Goal: Ask a question

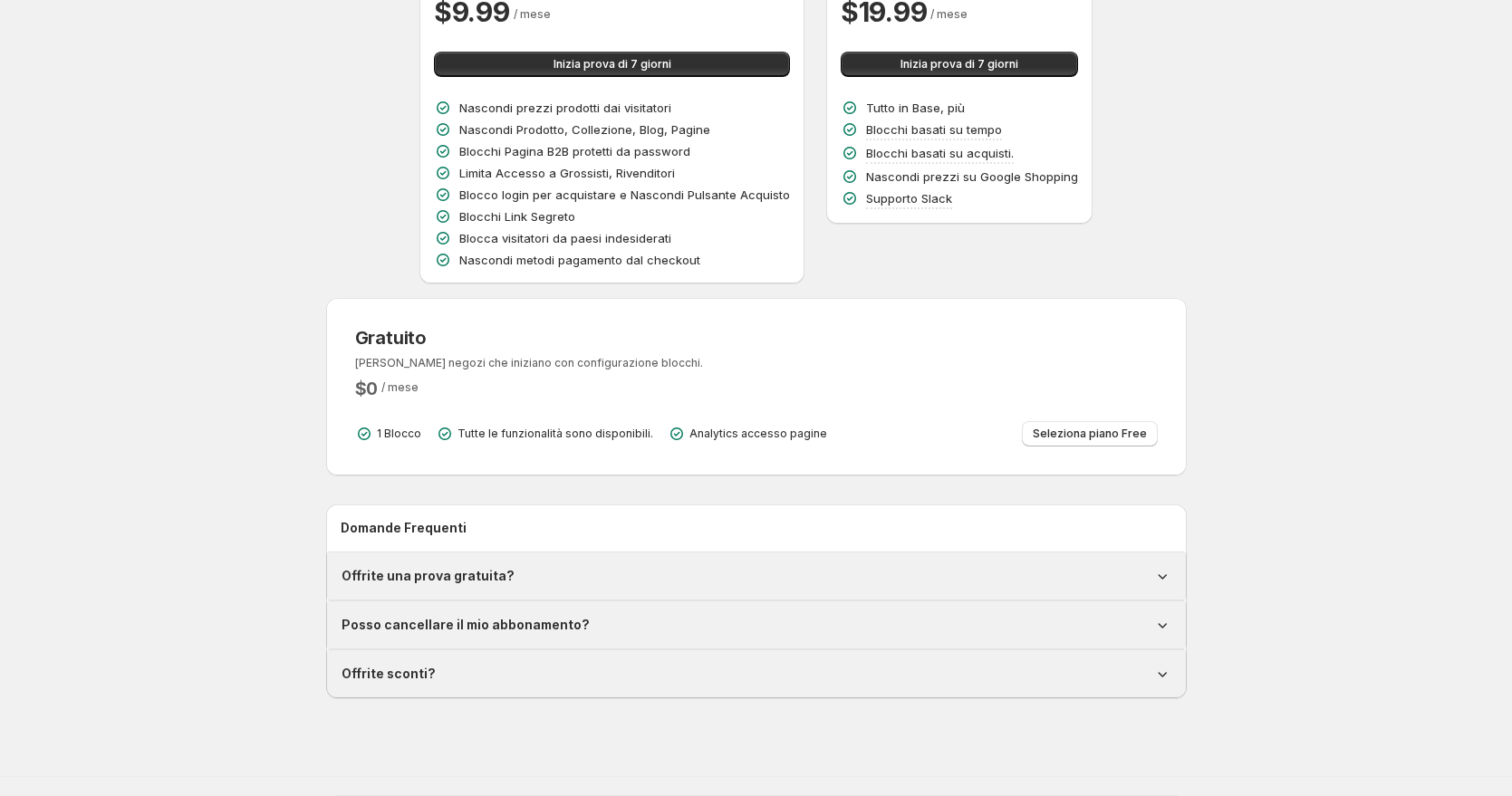
scroll to position [208, 0]
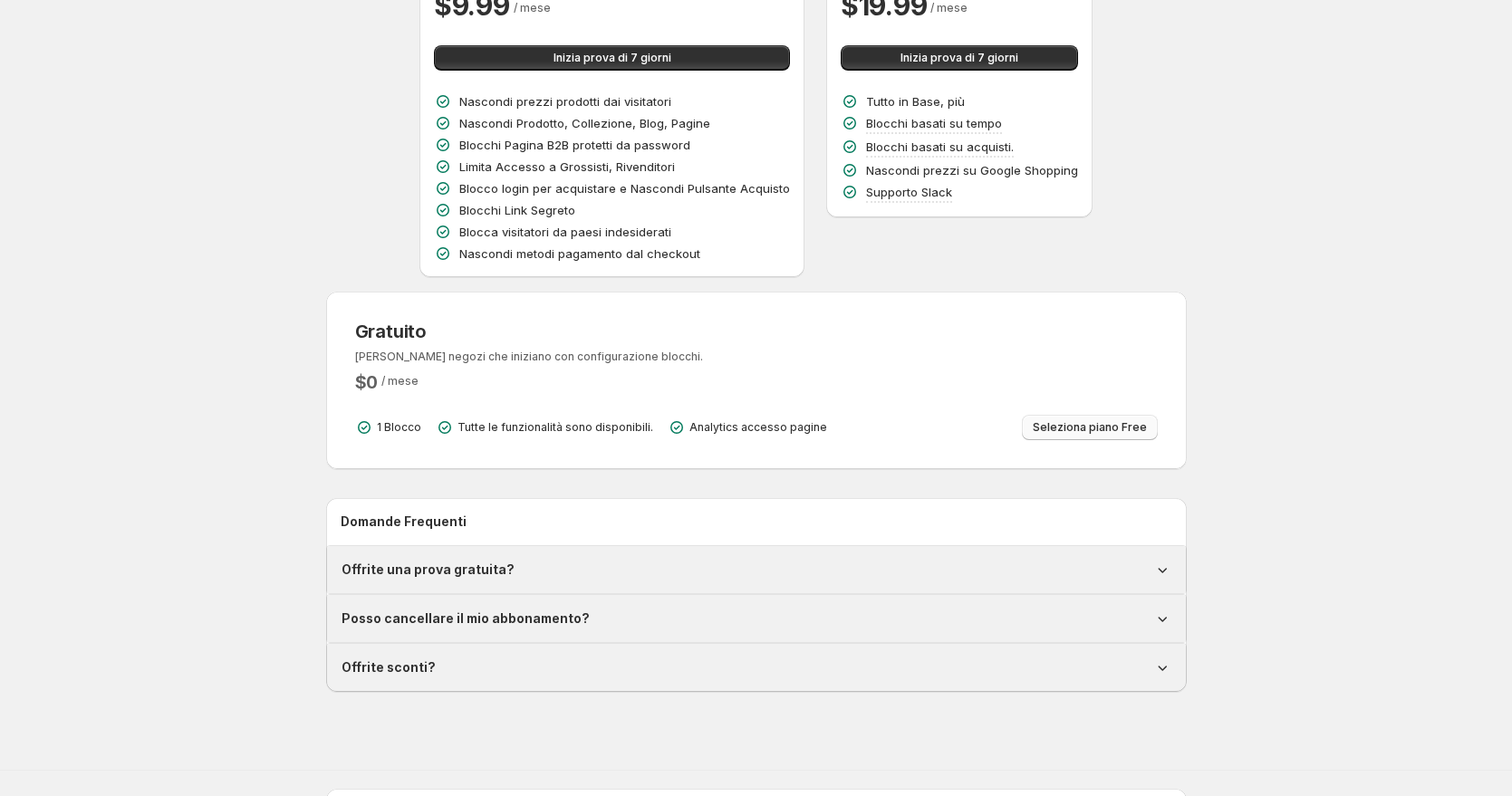
click at [1022, 438] on button "Seleziona piano Free" at bounding box center [1090, 428] width 136 height 26
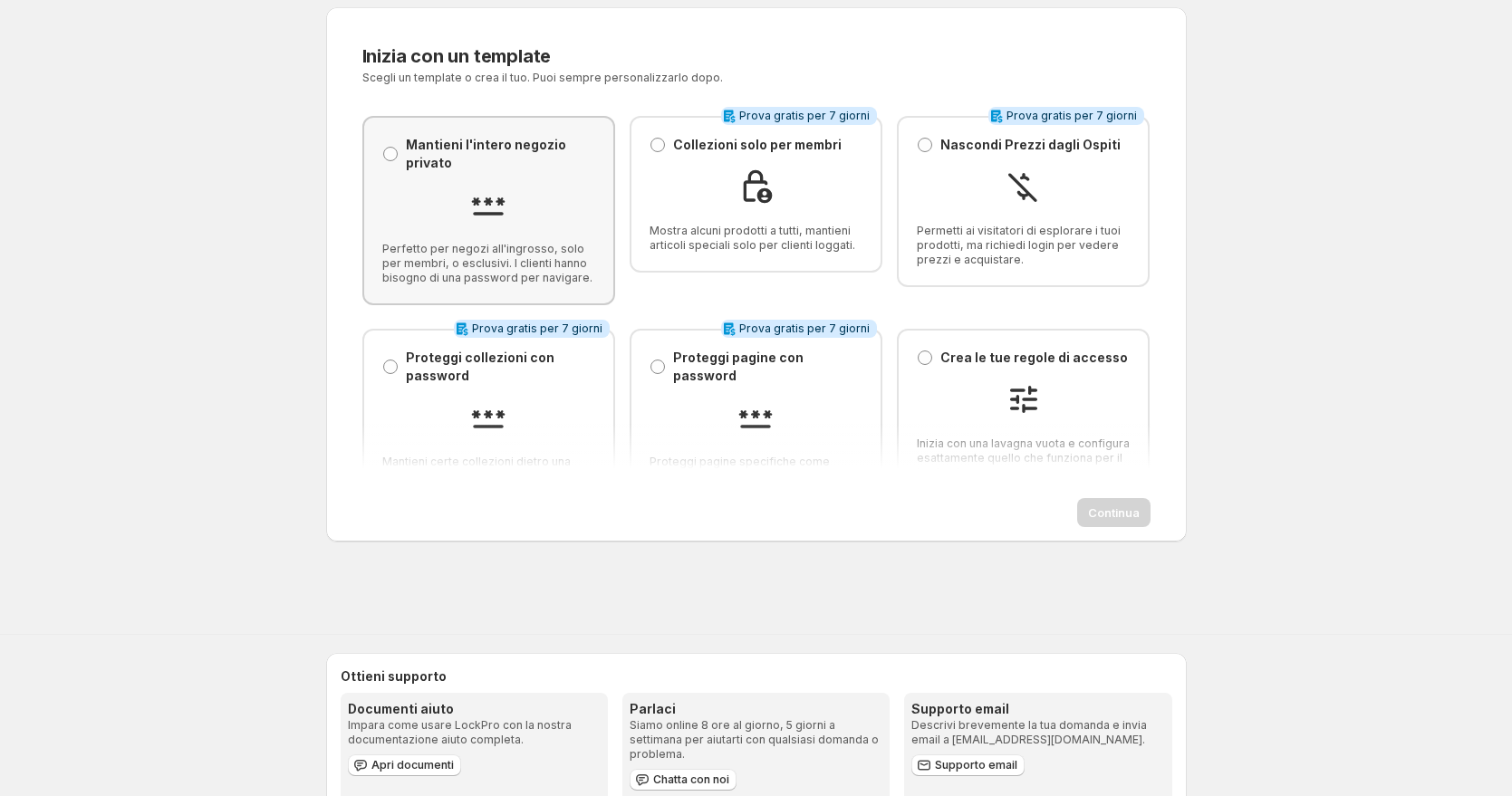
scroll to position [36, 0]
click at [506, 182] on div "Mantieni l'intero negozio privato [PERSON_NAME] l'intero negozio privato Perfet…" at bounding box center [488, 207] width 212 height 149
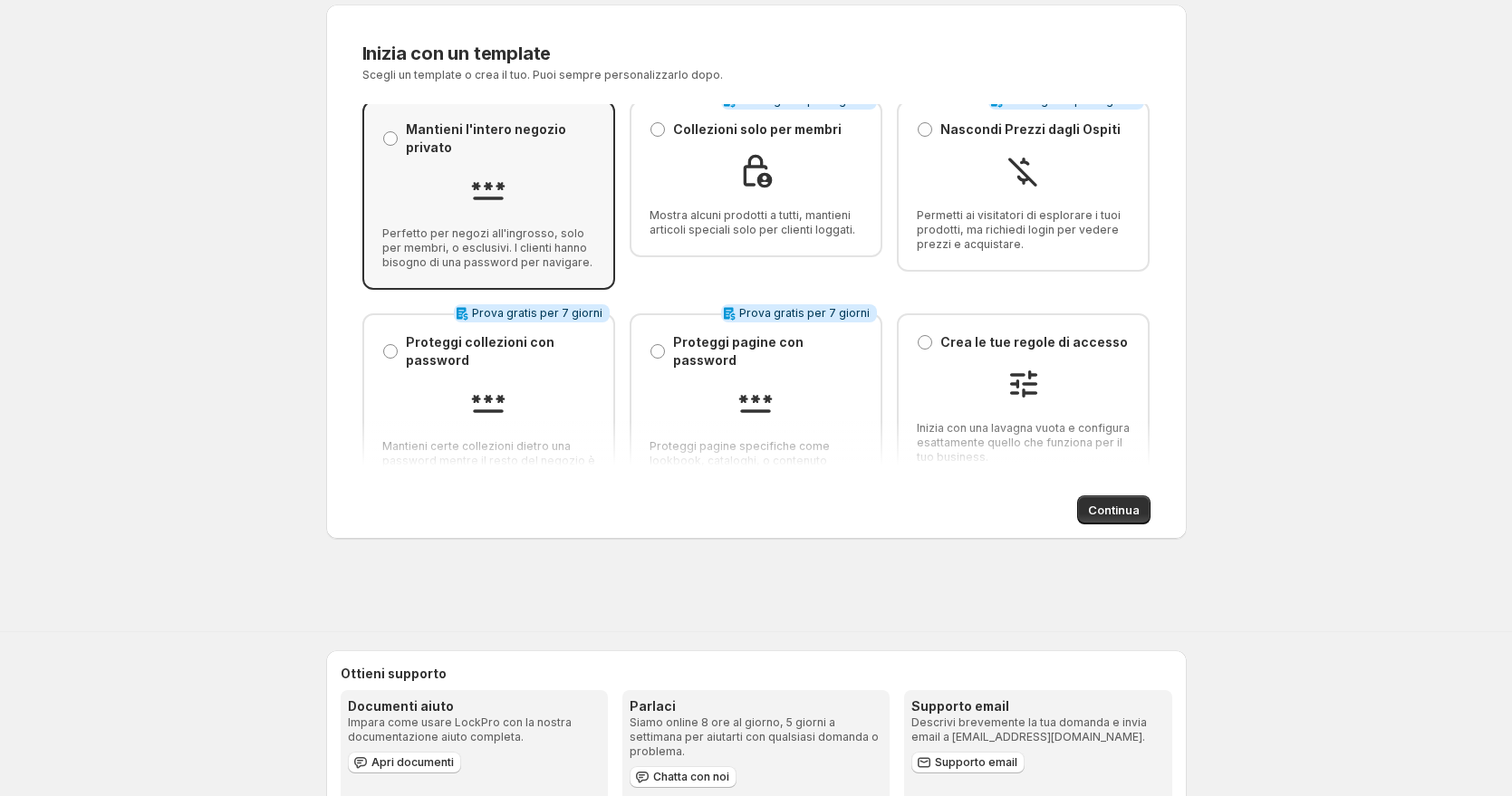
scroll to position [12, 0]
click at [1116, 505] on span "Continua" at bounding box center [1114, 510] width 51 height 18
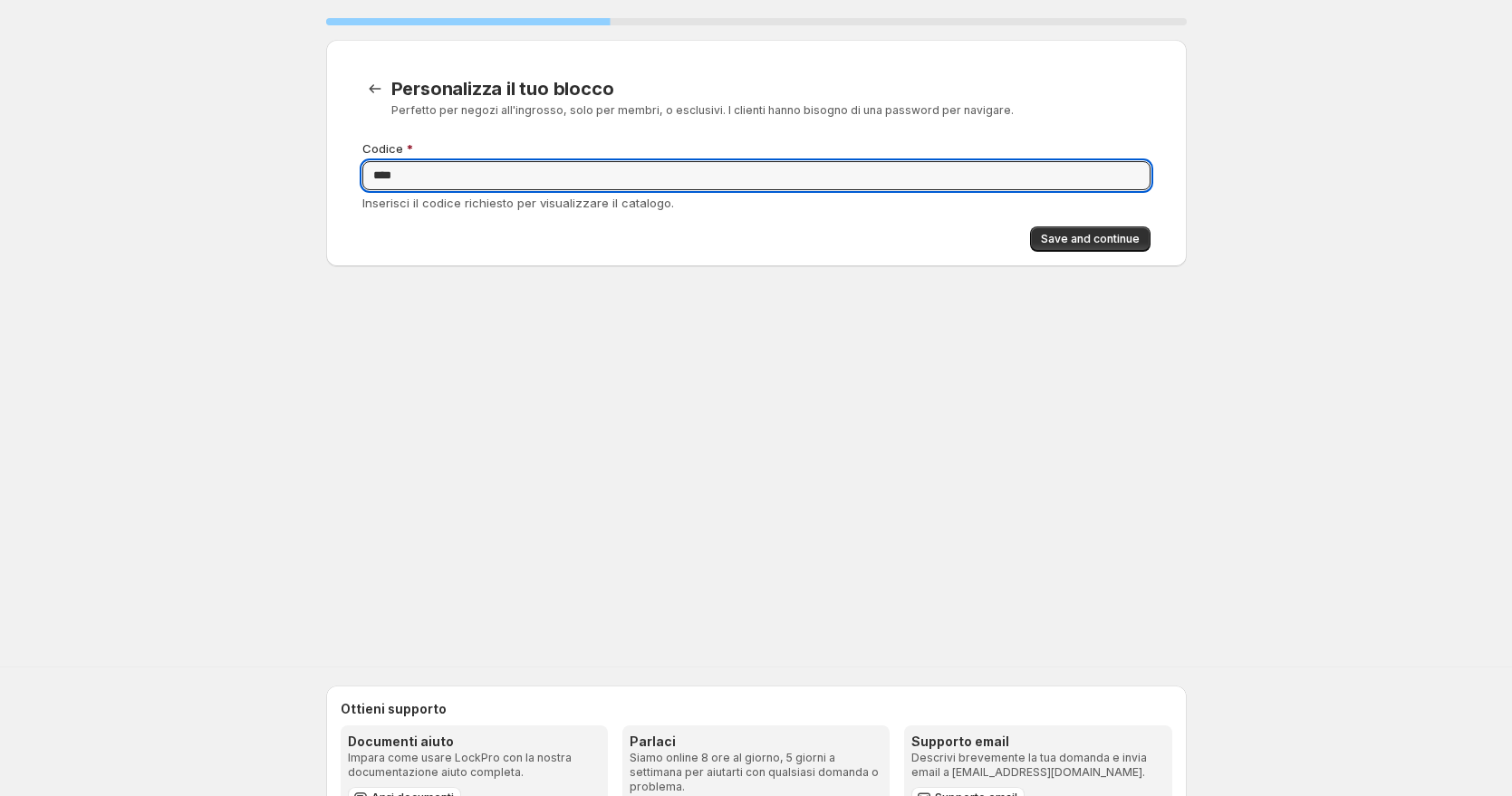
type input "****"
click at [1066, 227] on div "Invia Codice **** Inserisci il codice richiesto per visualizzare il catalogo. S…" at bounding box center [749, 188] width 802 height 126
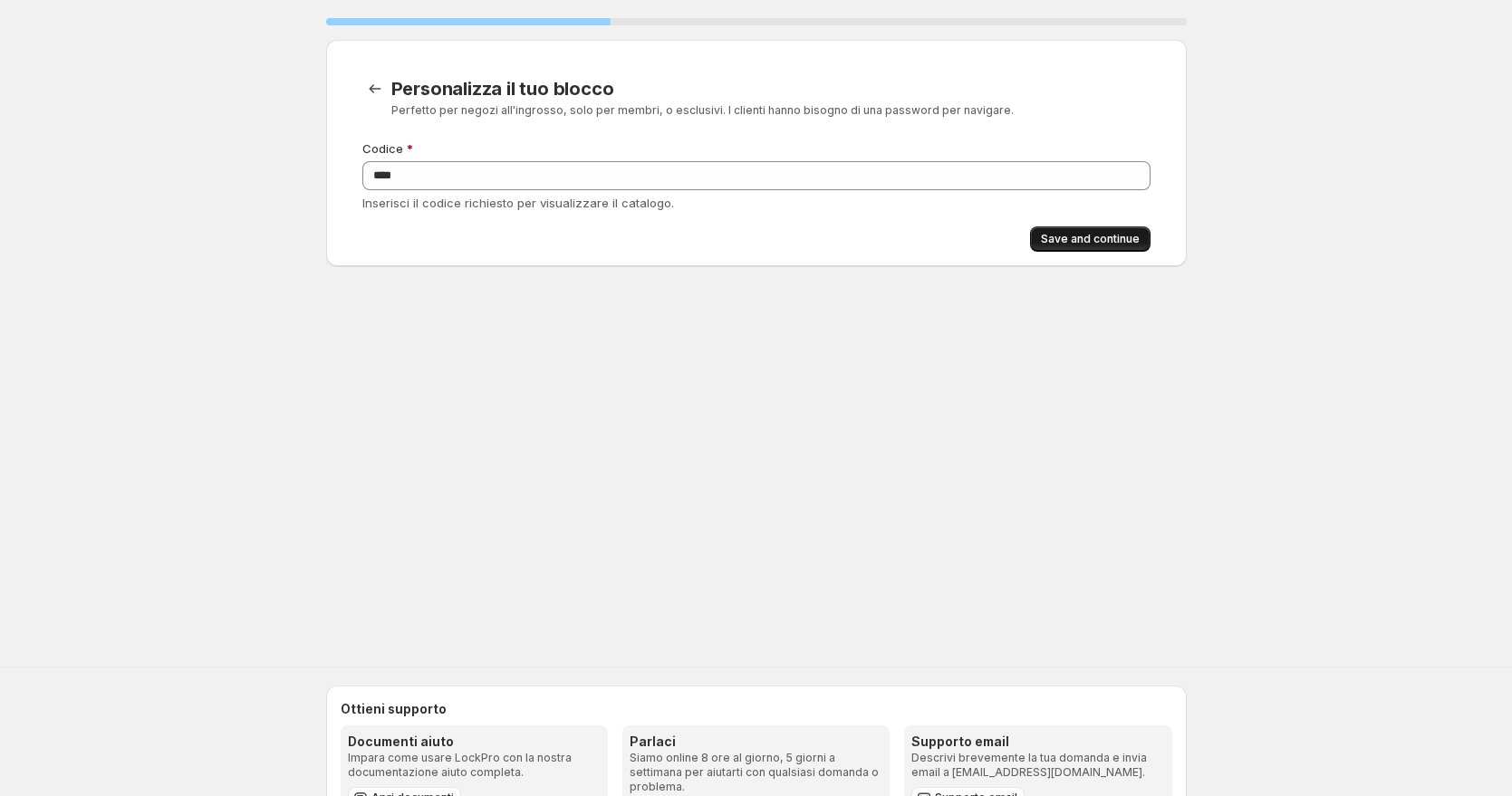
click at [1066, 227] on button "Save and continue" at bounding box center [1091, 239] width 121 height 26
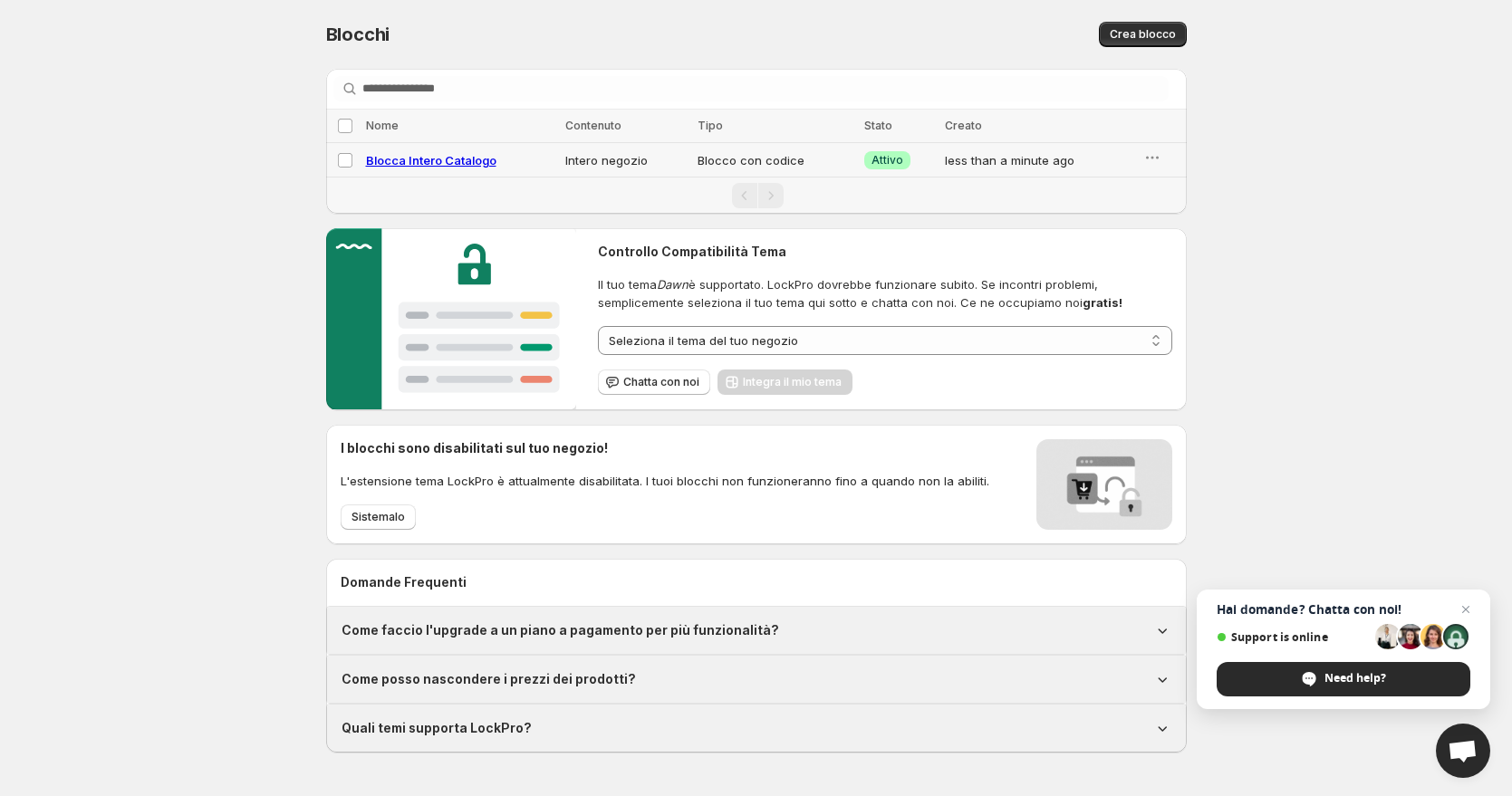
click at [716, 147] on td "Blocco con codice" at bounding box center [776, 160] width 167 height 35
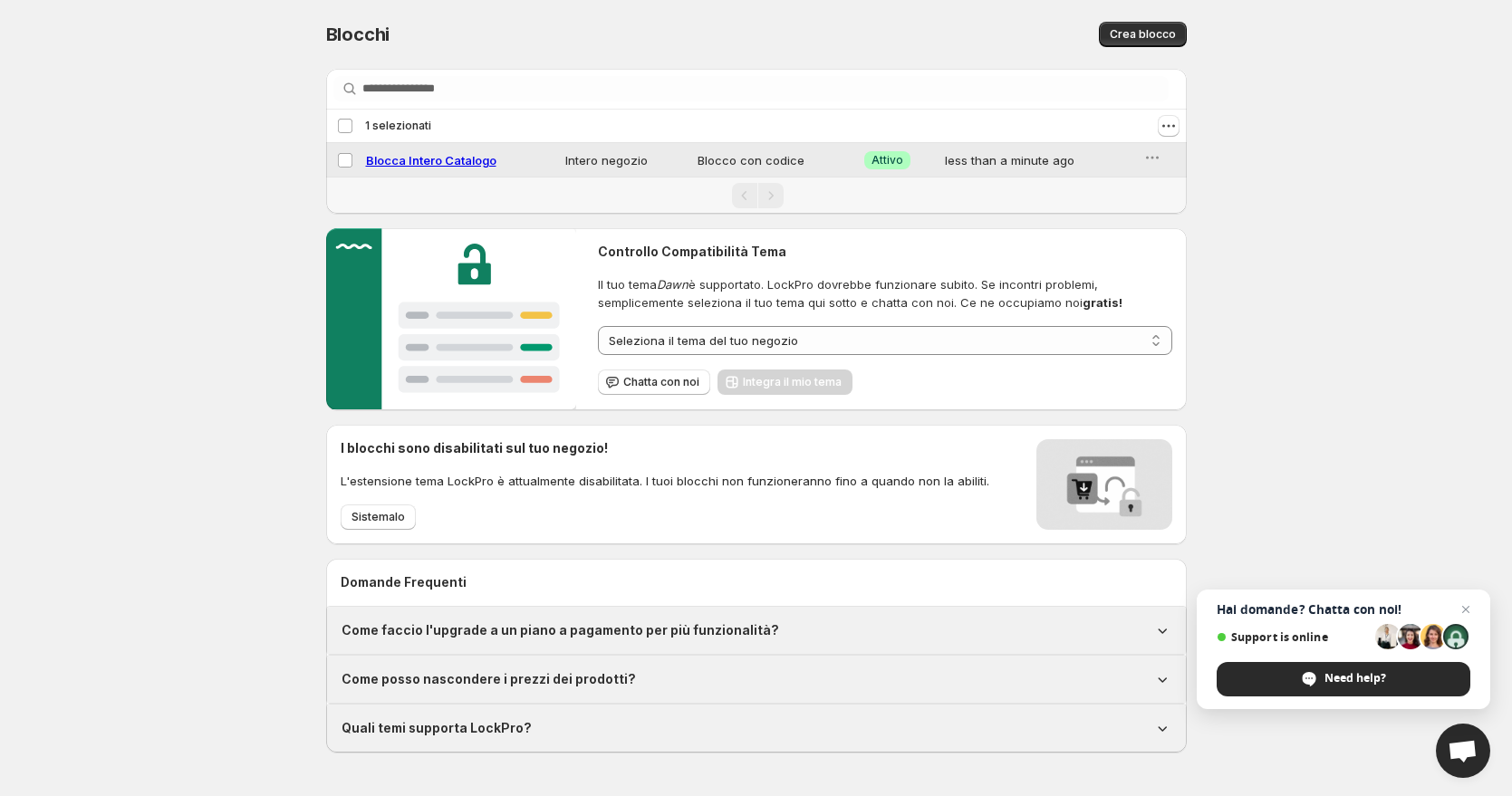
click at [711, 155] on td "Blocco con codice" at bounding box center [776, 160] width 167 height 35
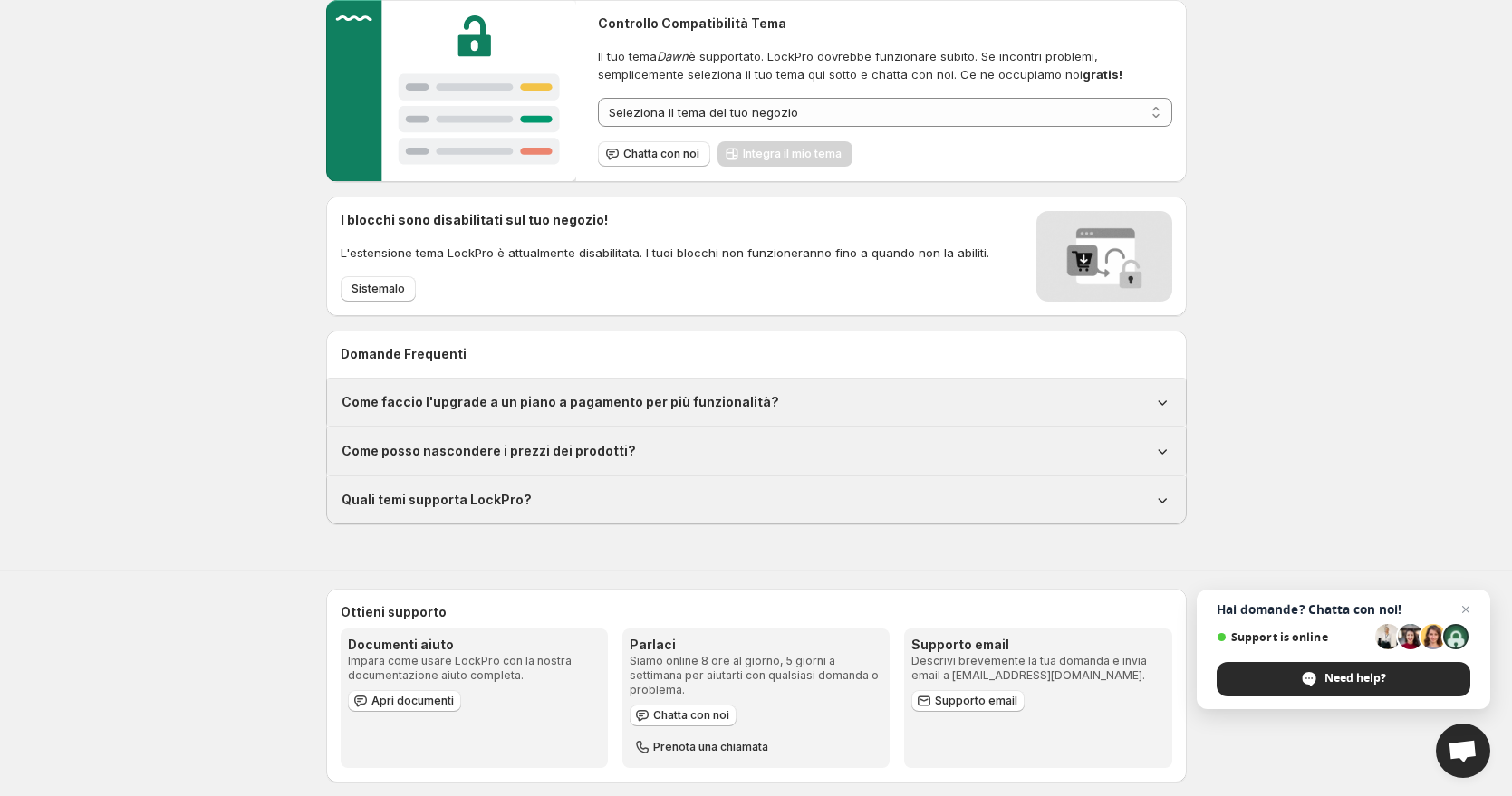
scroll to position [230, 0]
click at [344, 289] on button "Sistemalo" at bounding box center [378, 288] width 75 height 26
click at [530, 414] on div "Come faccio l'upgrade a un piano a pagamento per più funzionalità?" at bounding box center [756, 399] width 859 height 47
click at [501, 397] on h1 "Come faccio l'upgrade a un piano a pagamento per più funzionalità?" at bounding box center [560, 400] width 438 height 18
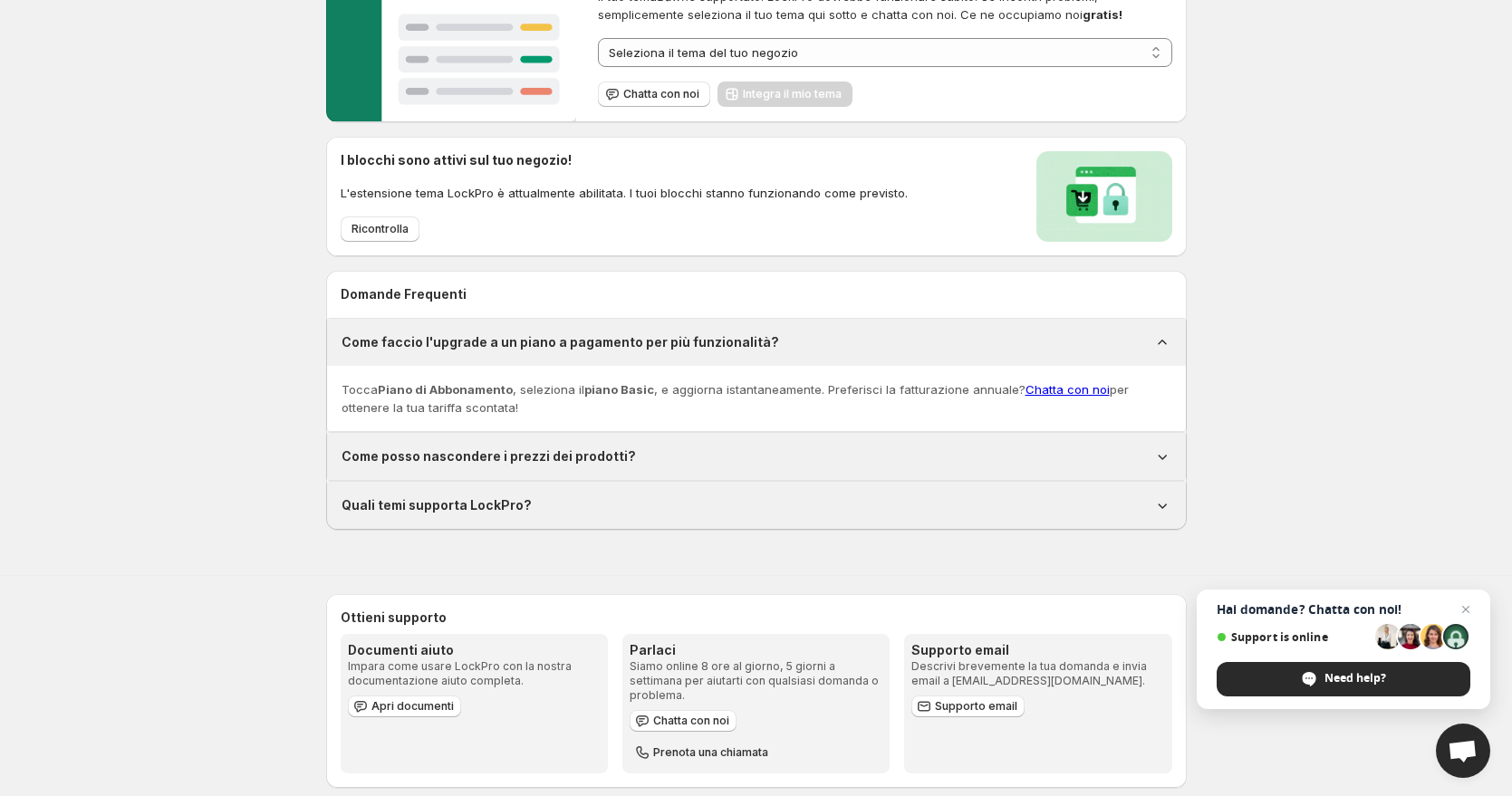
scroll to position [295, 0]
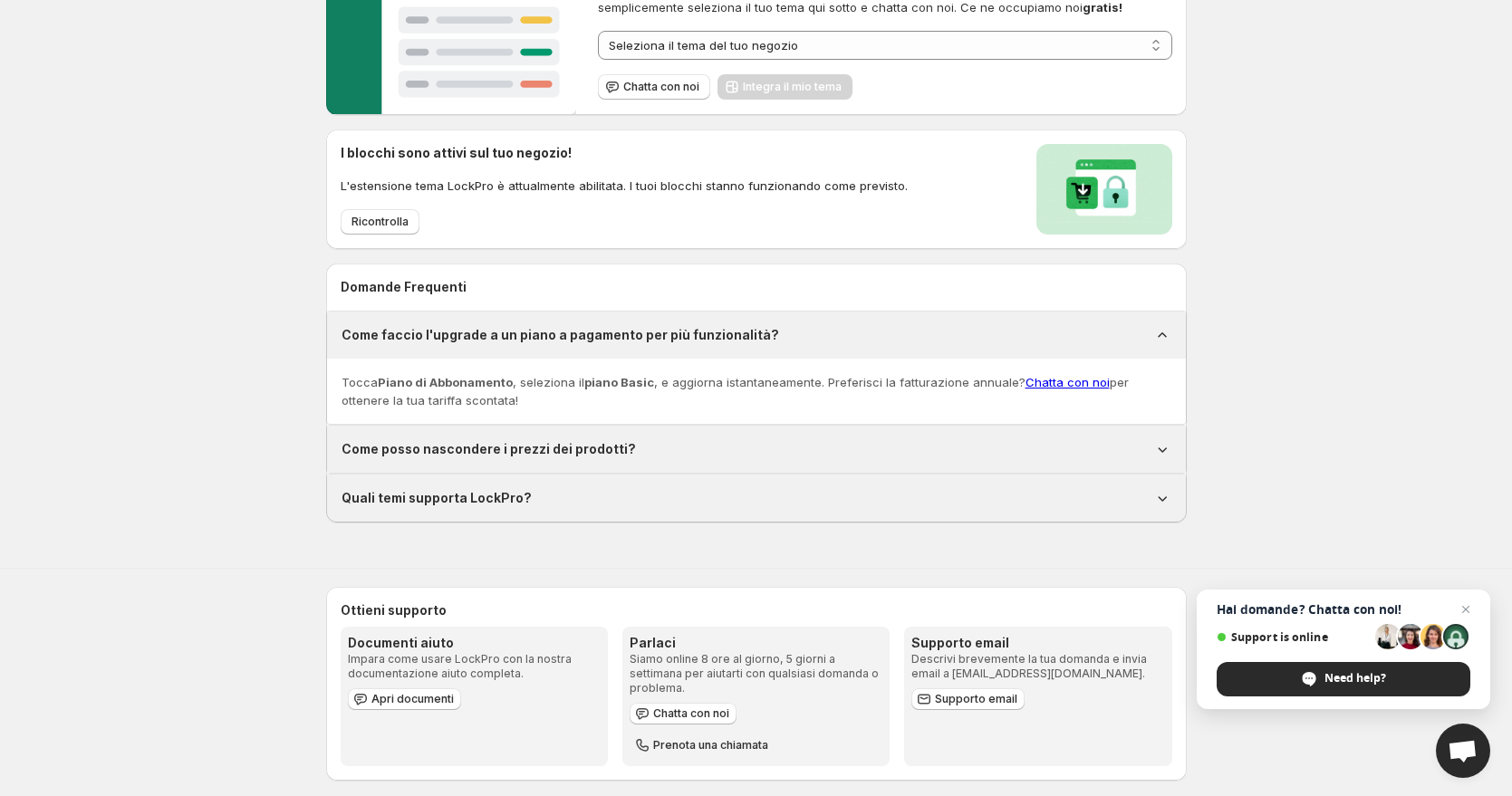
click at [1389, 659] on span "Hai domande? Chatta con noi! Support is online Need help?" at bounding box center [1343, 649] width 293 height 120
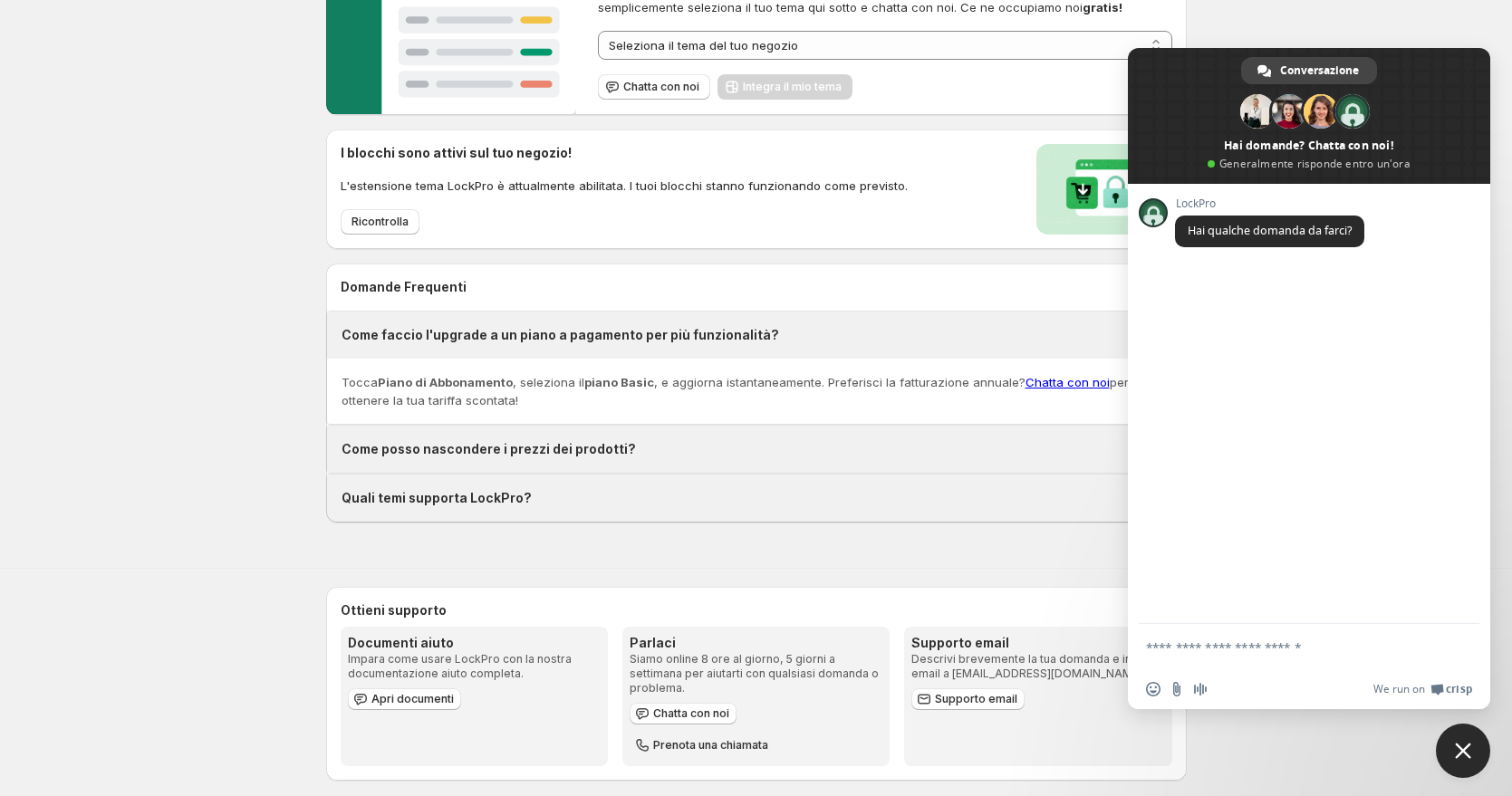
click at [1267, 660] on form at bounding box center [1289, 648] width 287 height 49
click at [1256, 645] on textarea "Scrivi il tuo messaggio..." at bounding box center [1289, 648] width 287 height 16
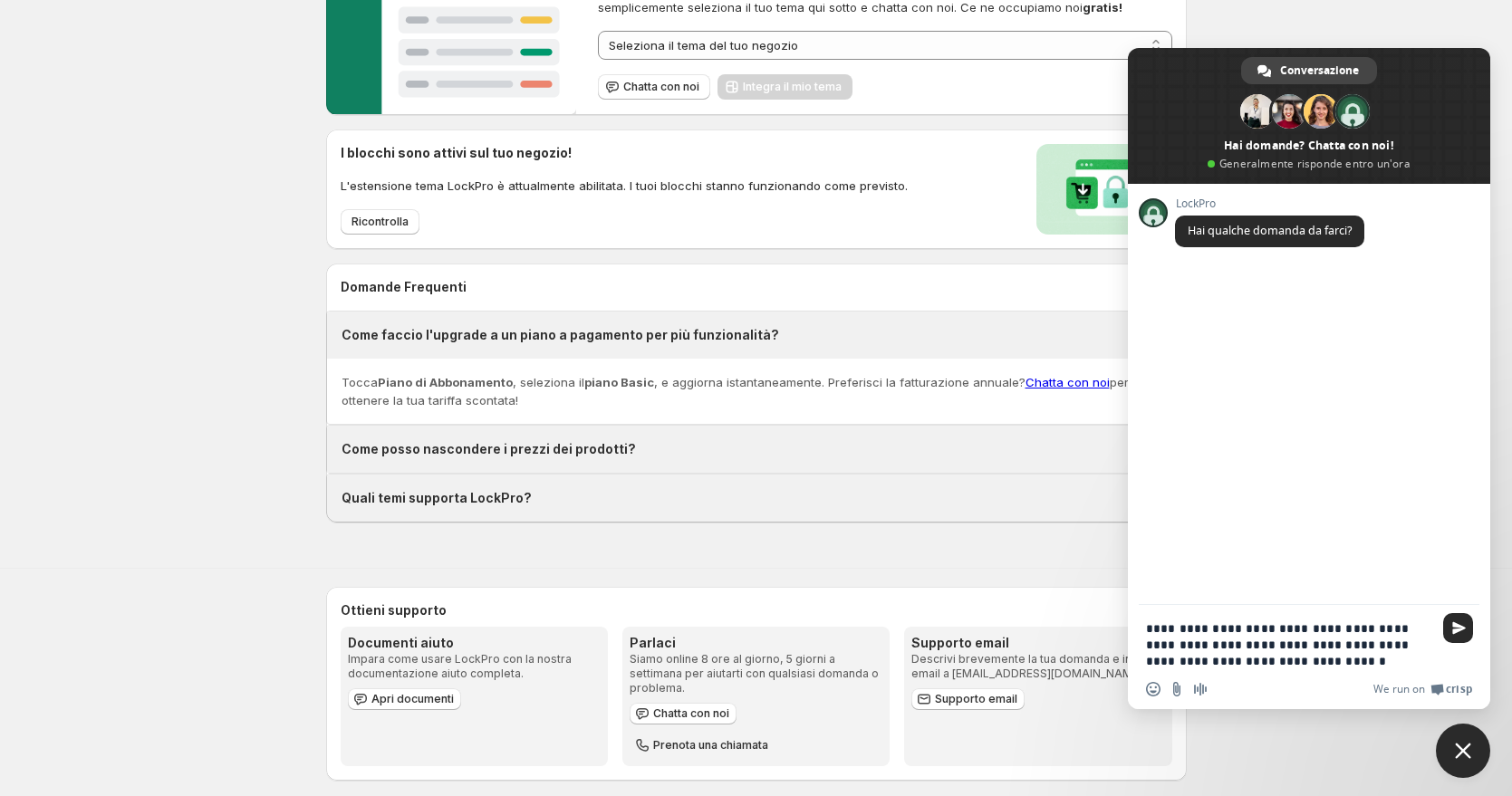
type textarea "**********"
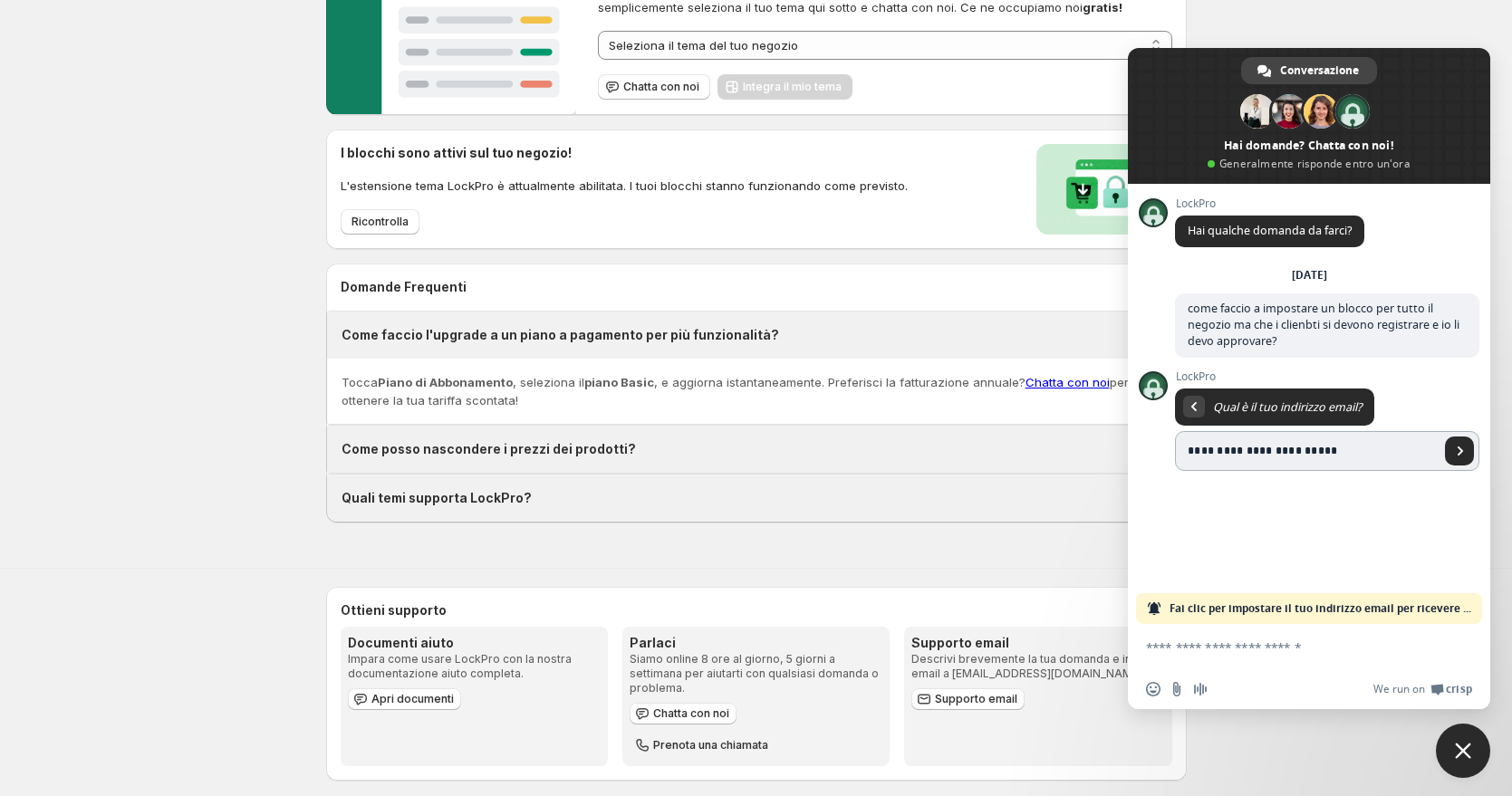
type input "**********"
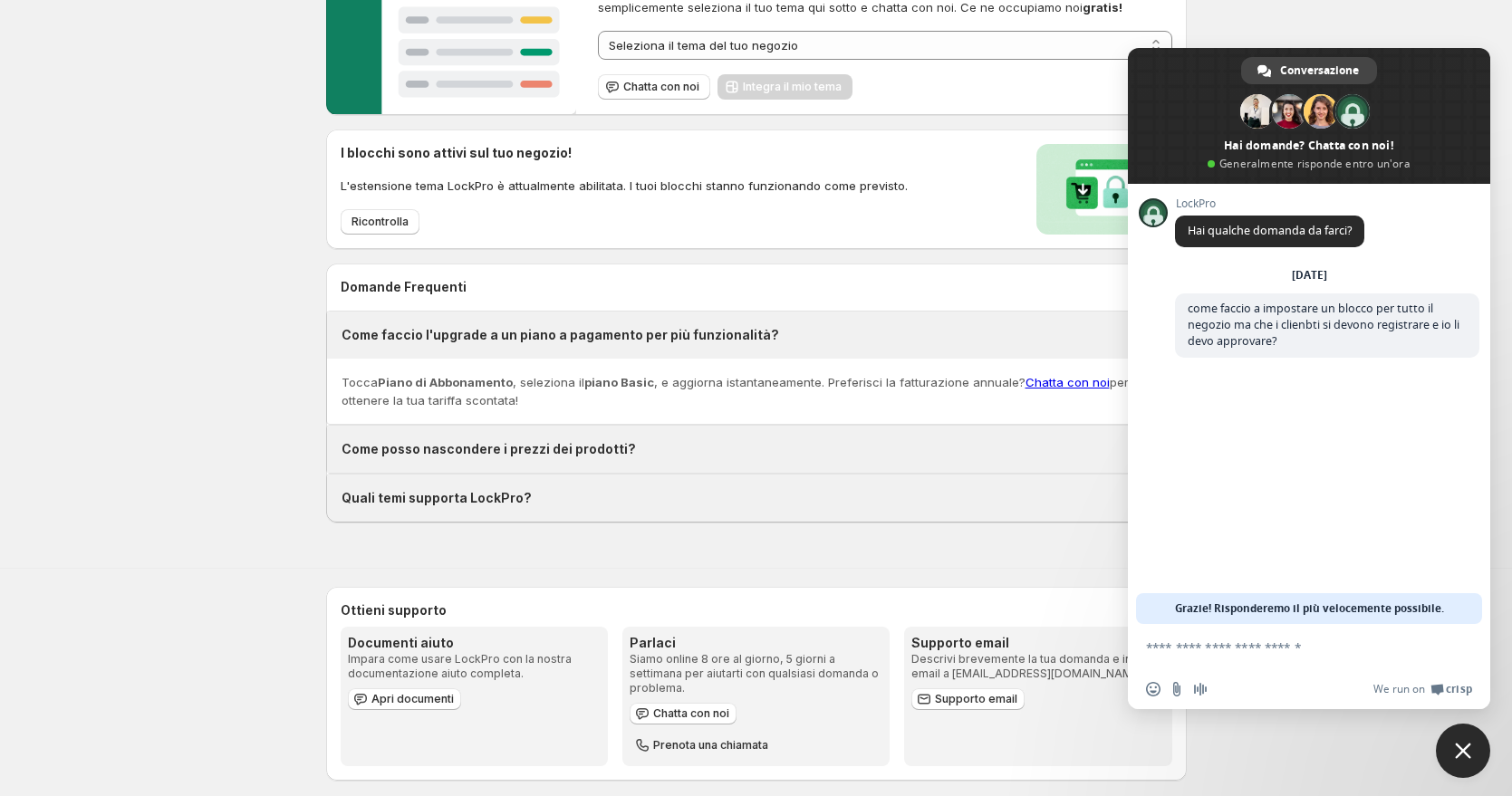
click at [854, 81] on div "Chatta con noi Integra il mio tema" at bounding box center [881, 83] width 581 height 34
click at [1451, 73] on span at bounding box center [1309, 115] width 363 height 136
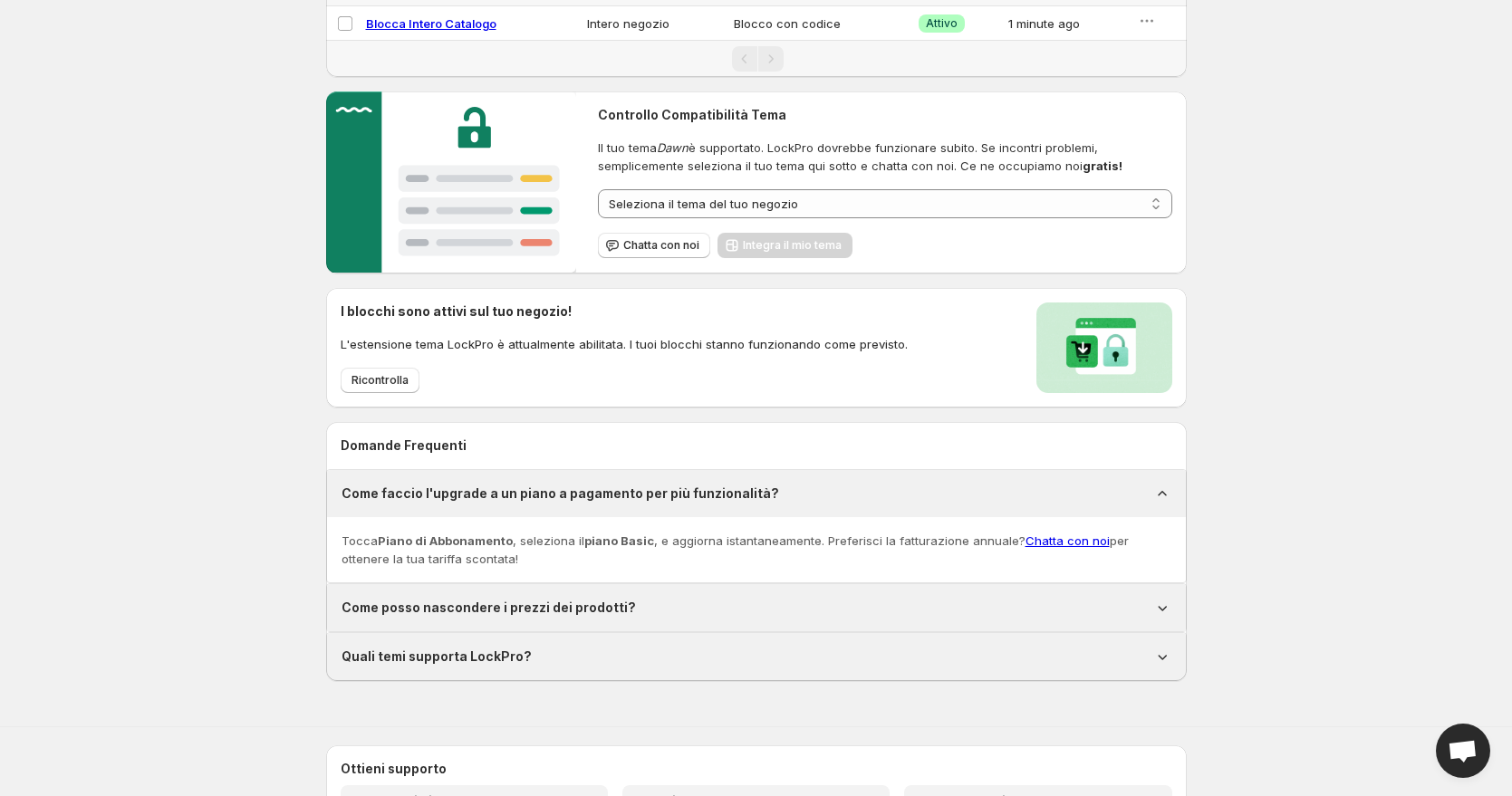
scroll to position [0, 0]
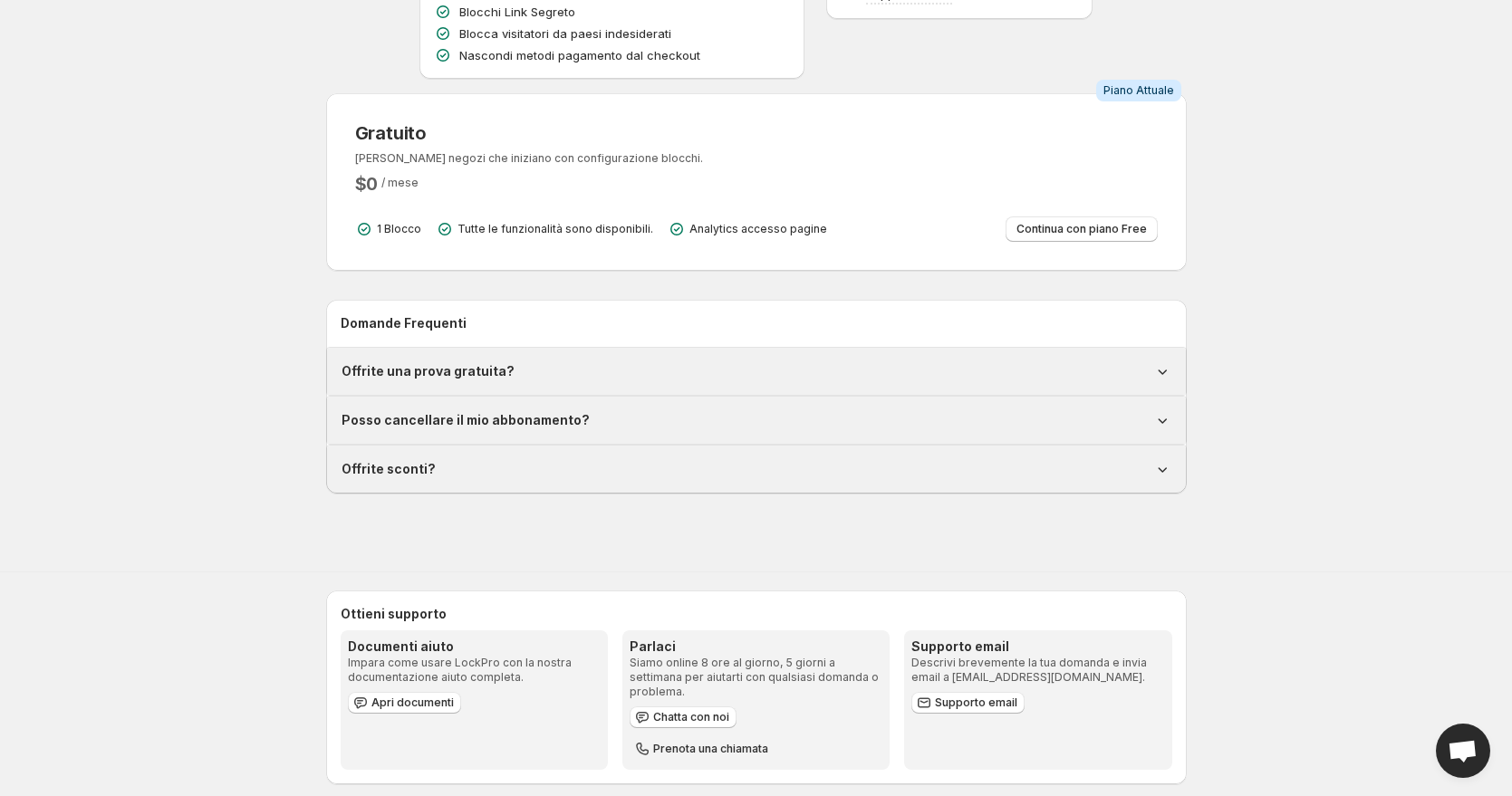
scroll to position [410, 0]
click at [1006, 217] on button "Continua con piano Free" at bounding box center [1082, 225] width 152 height 26
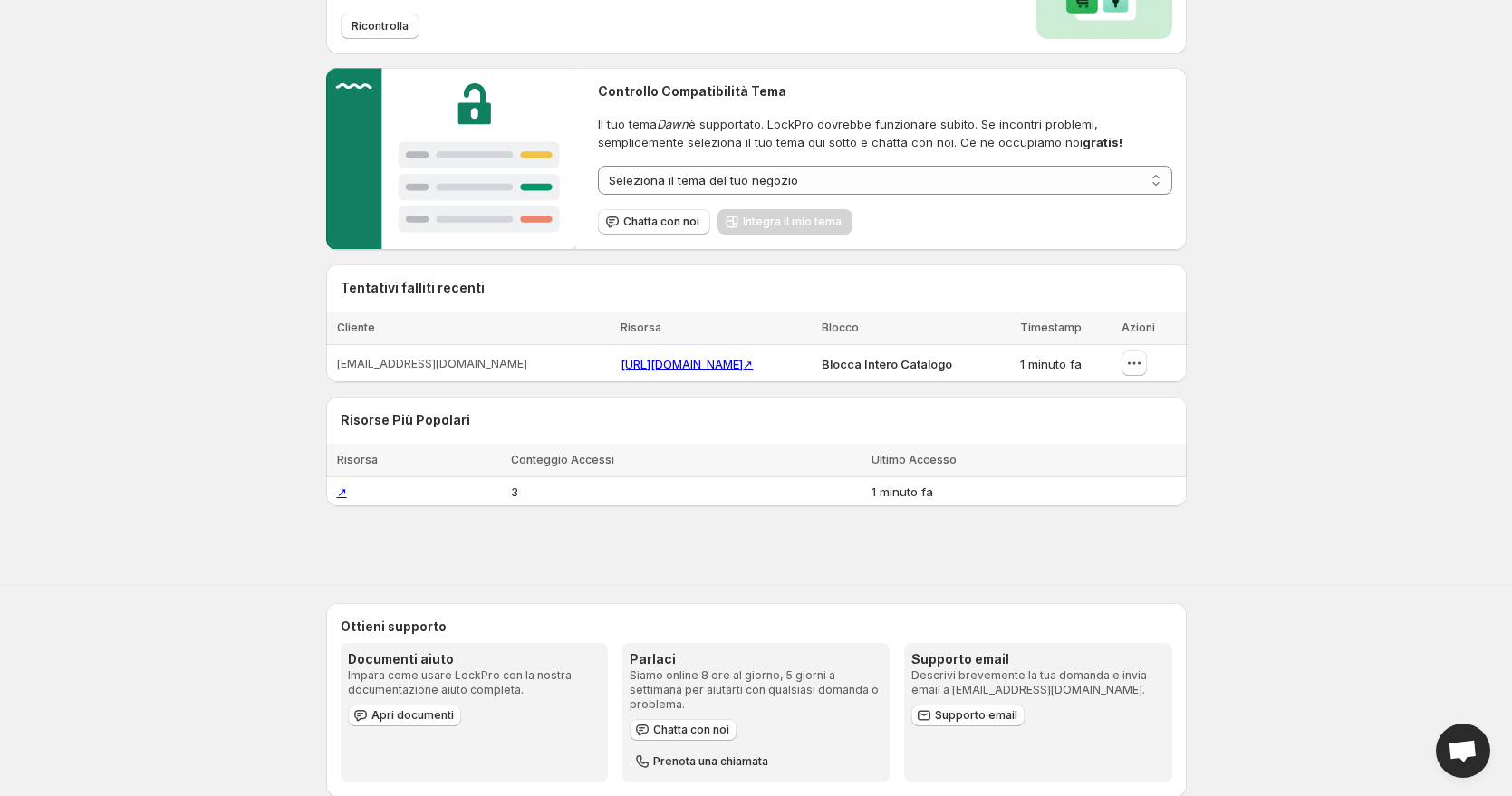
scroll to position [251, 0]
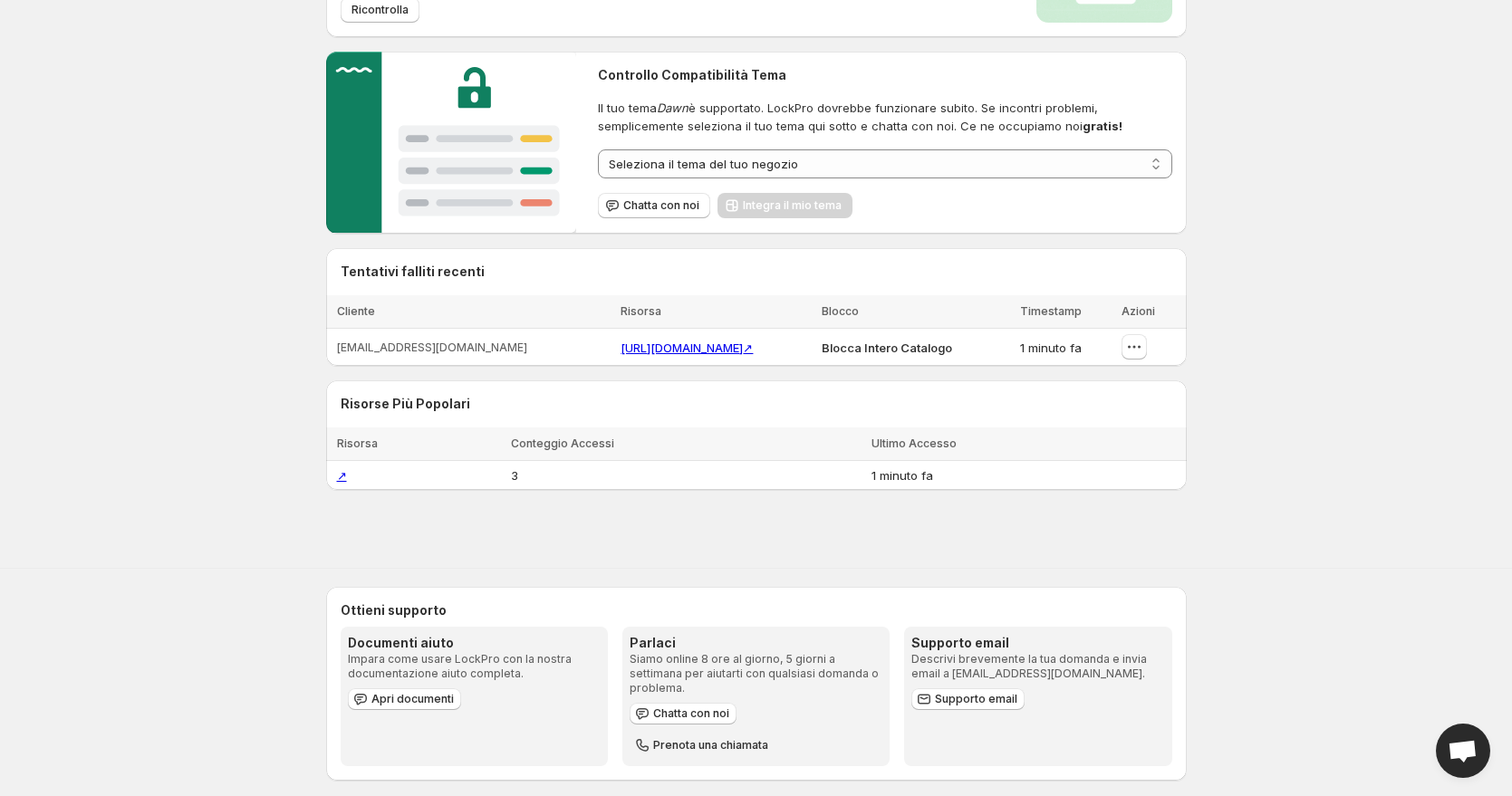
click at [1489, 730] on div "Ottieni supporto Documenti aiuto Impara come usare LockPro con la nostra docume…" at bounding box center [756, 690] width 1512 height 242
click at [1469, 751] on span "Open chat" at bounding box center [1463, 753] width 30 height 26
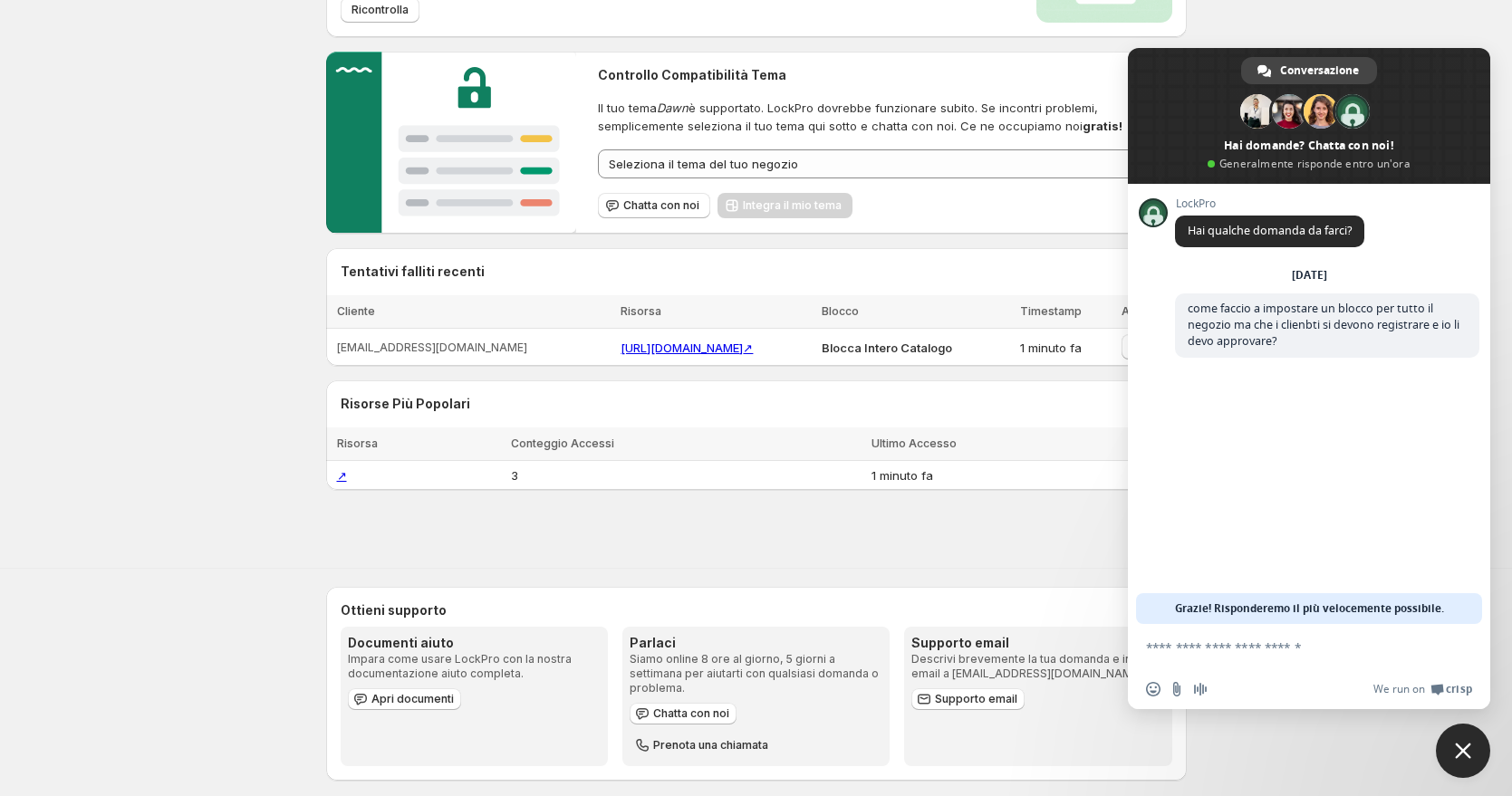
click at [1469, 751] on span "Close chat" at bounding box center [1463, 751] width 16 height 16
